Goal: Information Seeking & Learning: Understand process/instructions

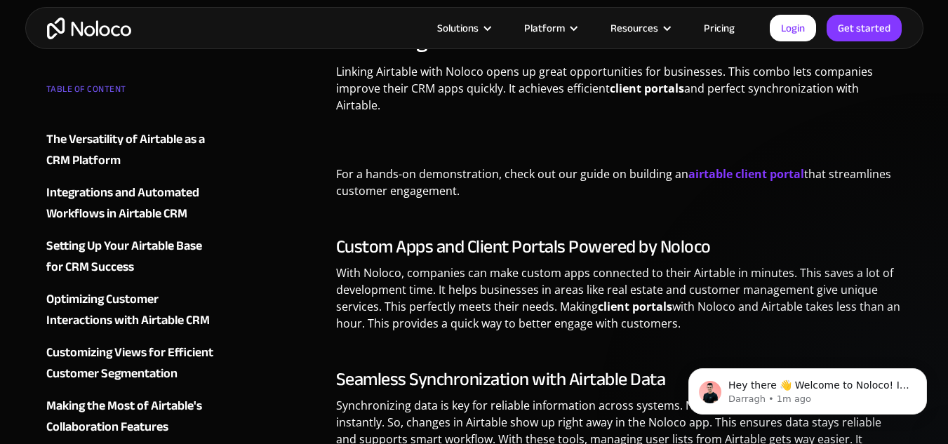
scroll to position [6454, 0]
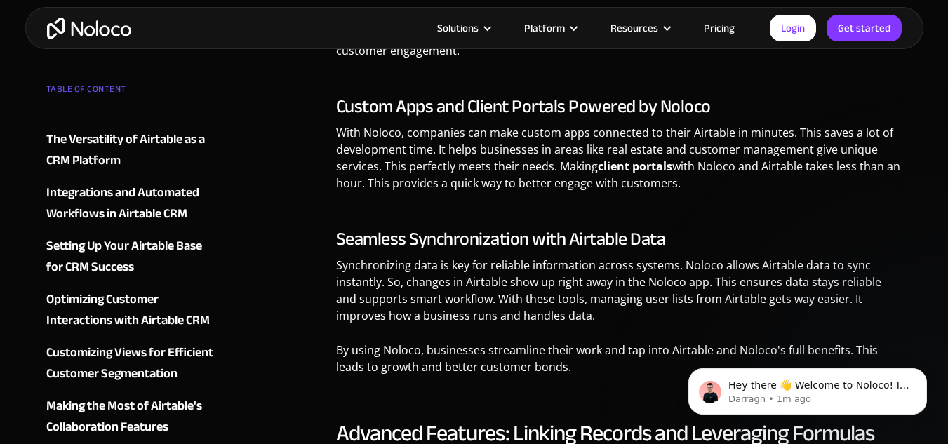
click at [121, 142] on div "The Versatility of Airtable as a CRM Platform" at bounding box center [131, 150] width 170 height 42
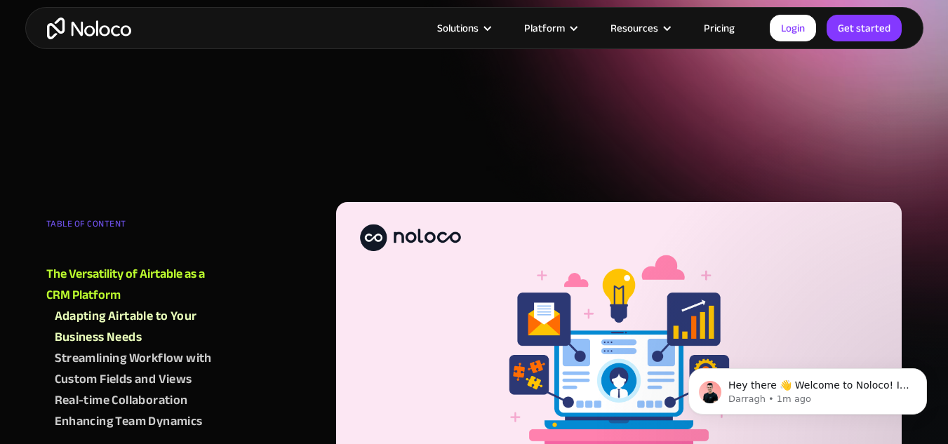
click at [121, 264] on div "The Versatility of Airtable as a CRM Platform" at bounding box center [131, 285] width 170 height 42
click at [118, 306] on div "Adapting Airtable to Your Business Needs" at bounding box center [135, 327] width 161 height 42
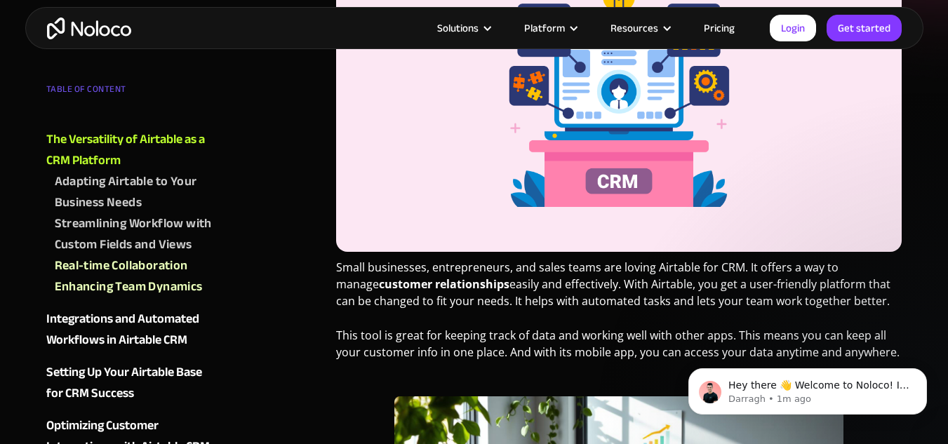
scroll to position [1561, 0]
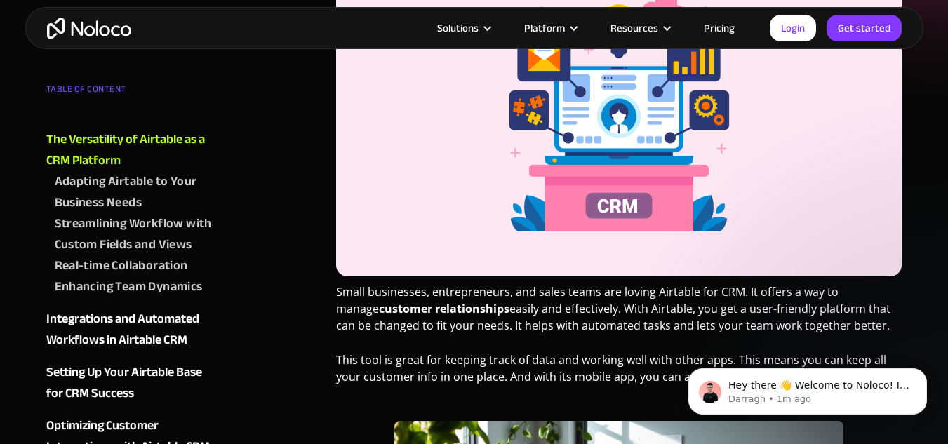
click at [103, 373] on div "Setting Up Your Airtable Base for CRM Success" at bounding box center [131, 383] width 170 height 42
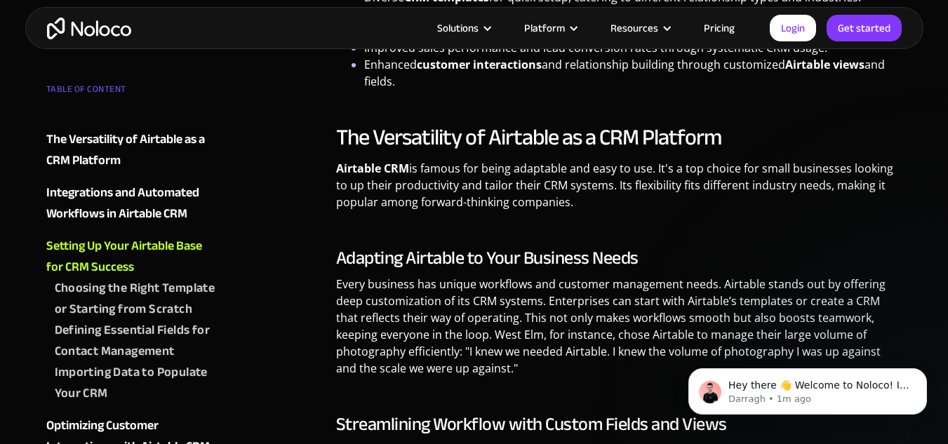
click at [105, 362] on div "Defining Essential Fields for Contact Management" at bounding box center [135, 341] width 161 height 42
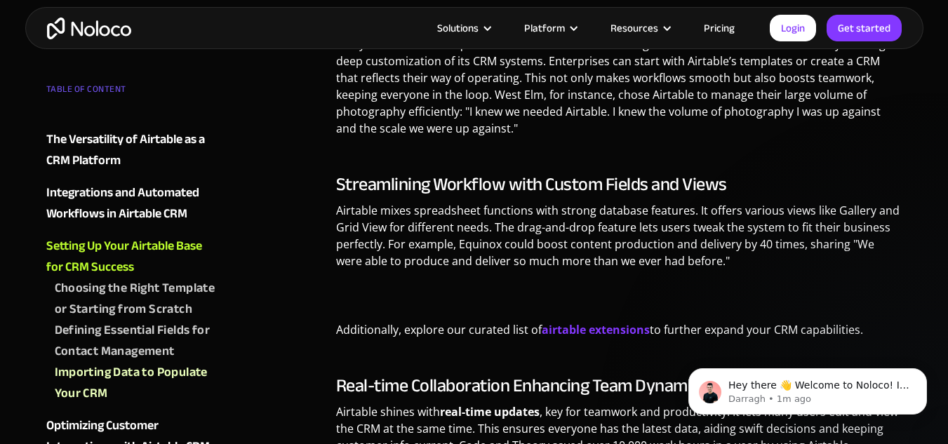
click at [147, 251] on div "Setting Up Your Airtable Base for CRM Success" at bounding box center [131, 257] width 170 height 42
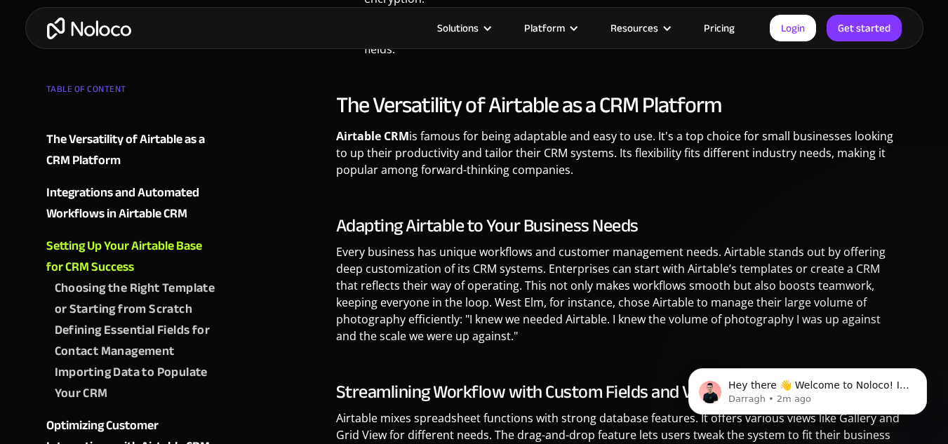
scroll to position [2366, 0]
